Goal: Information Seeking & Learning: Understand process/instructions

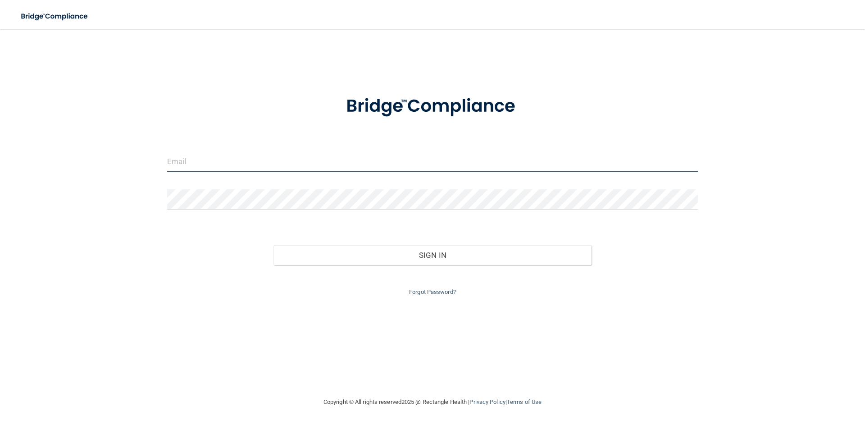
click at [207, 155] on input "email" at bounding box center [432, 161] width 530 height 20
type input "[EMAIL_ADDRESS][DOMAIN_NAME]"
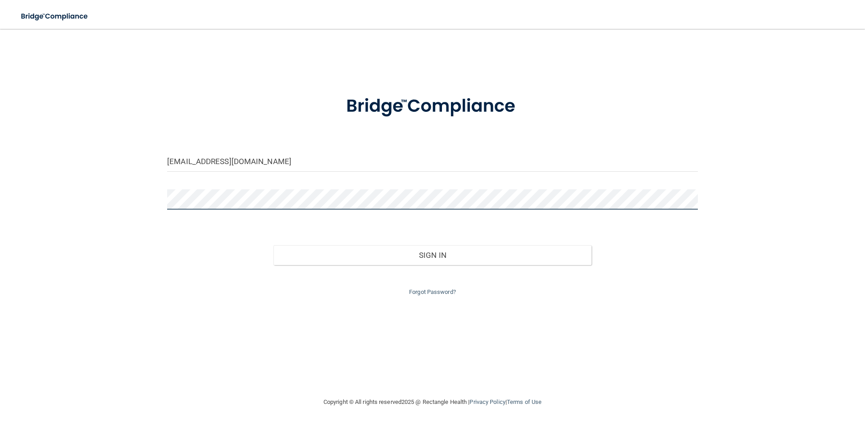
click at [273, 245] on button "Sign In" at bounding box center [432, 255] width 318 height 20
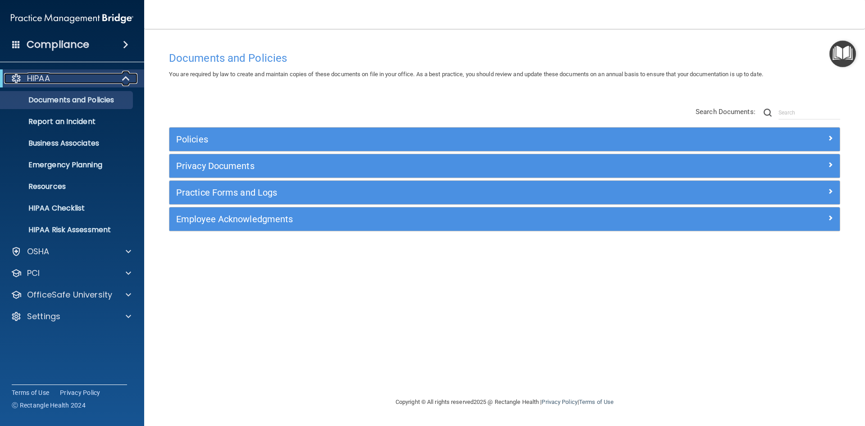
click at [77, 79] on div "HIPAA" at bounding box center [59, 78] width 111 height 11
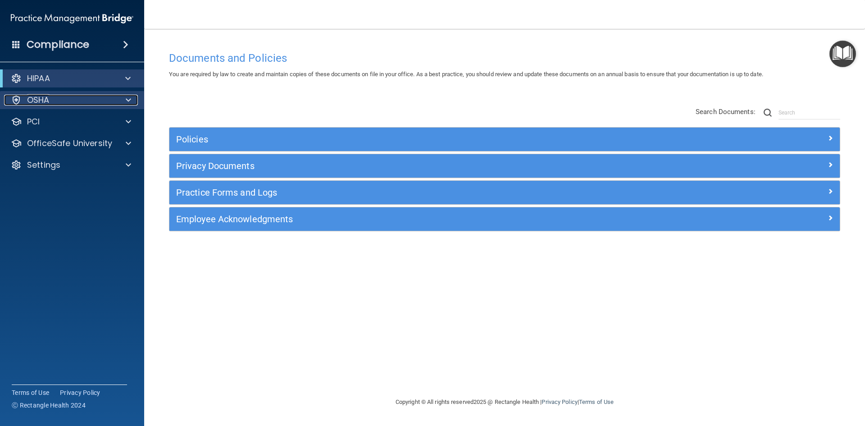
click at [71, 103] on div "OSHA" at bounding box center [60, 100] width 112 height 11
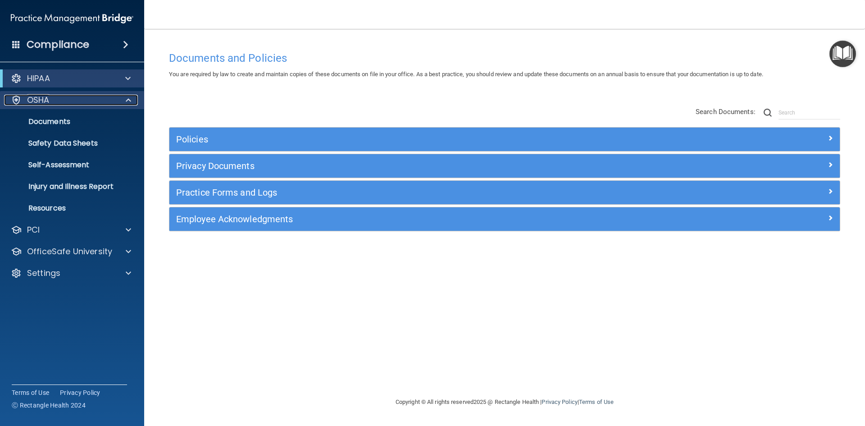
click at [71, 103] on div "OSHA" at bounding box center [60, 100] width 112 height 11
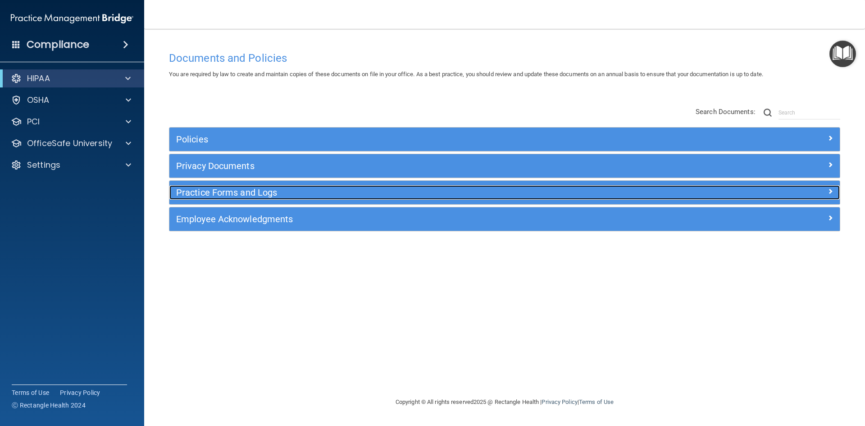
click at [233, 192] on h5 "Practice Forms and Logs" at bounding box center [420, 192] width 489 height 10
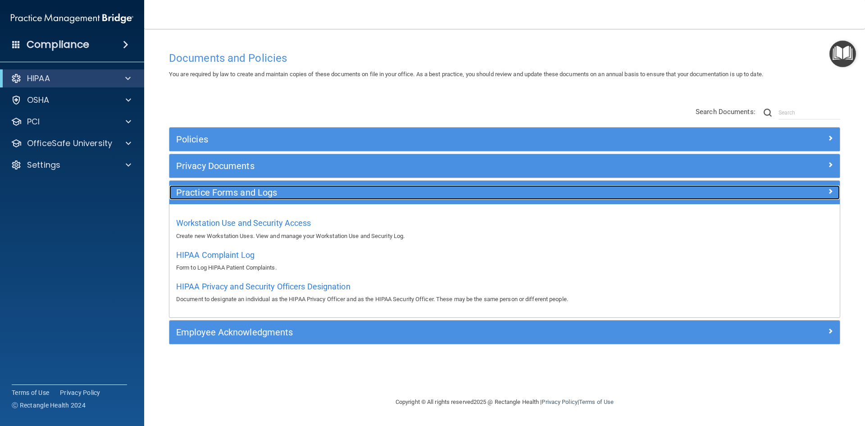
click at [240, 193] on h5 "Practice Forms and Logs" at bounding box center [420, 192] width 489 height 10
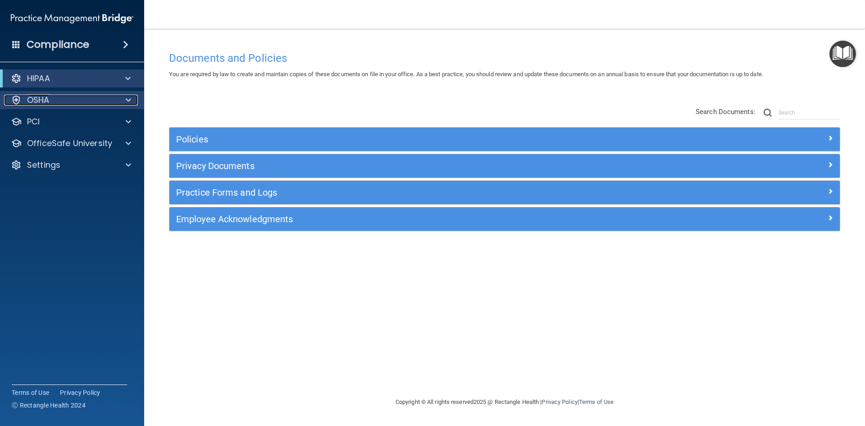
click at [81, 99] on div "OSHA" at bounding box center [60, 100] width 112 height 11
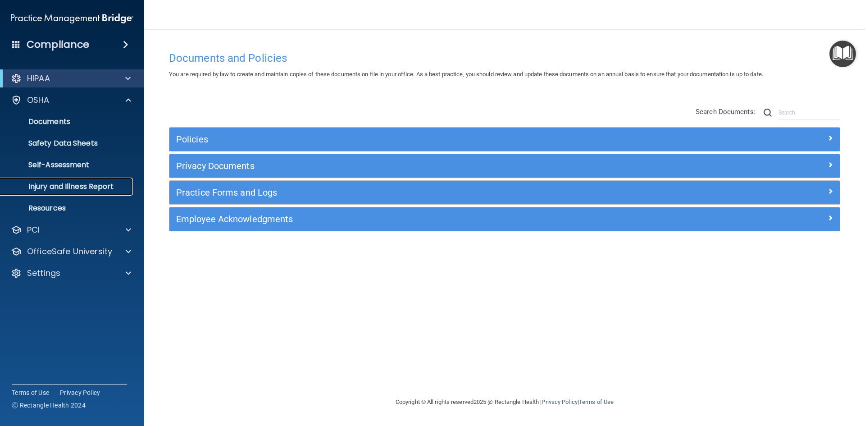
click at [51, 182] on p "Injury and Illness Report" at bounding box center [67, 186] width 123 height 9
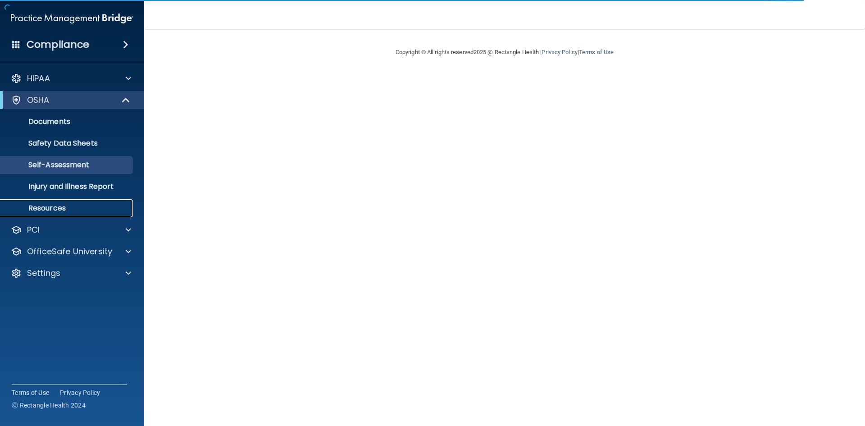
click at [72, 207] on p "Resources" at bounding box center [67, 208] width 123 height 9
